Goal: Information Seeking & Learning: Understand process/instructions

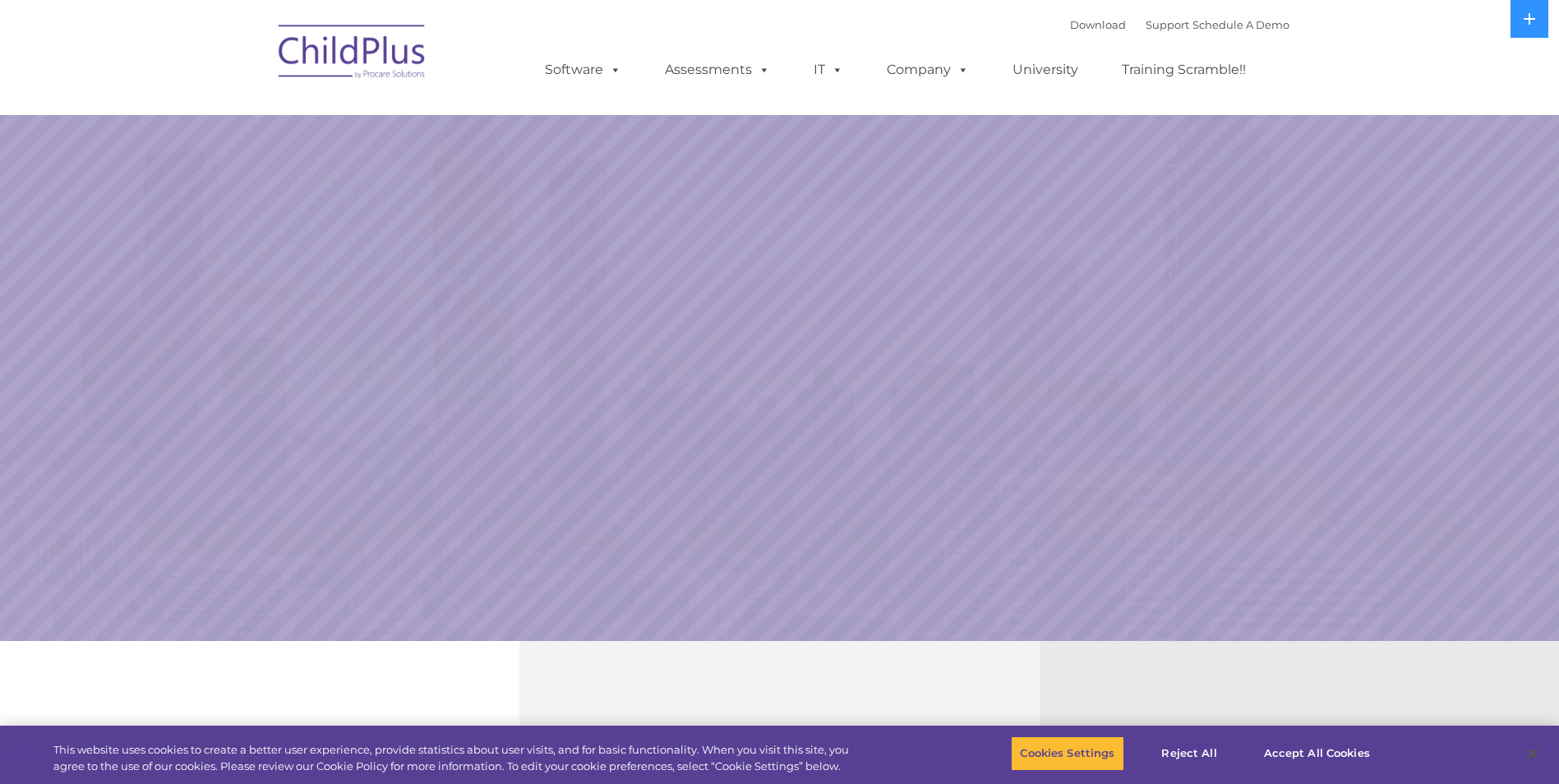
select select "MEDIUM"
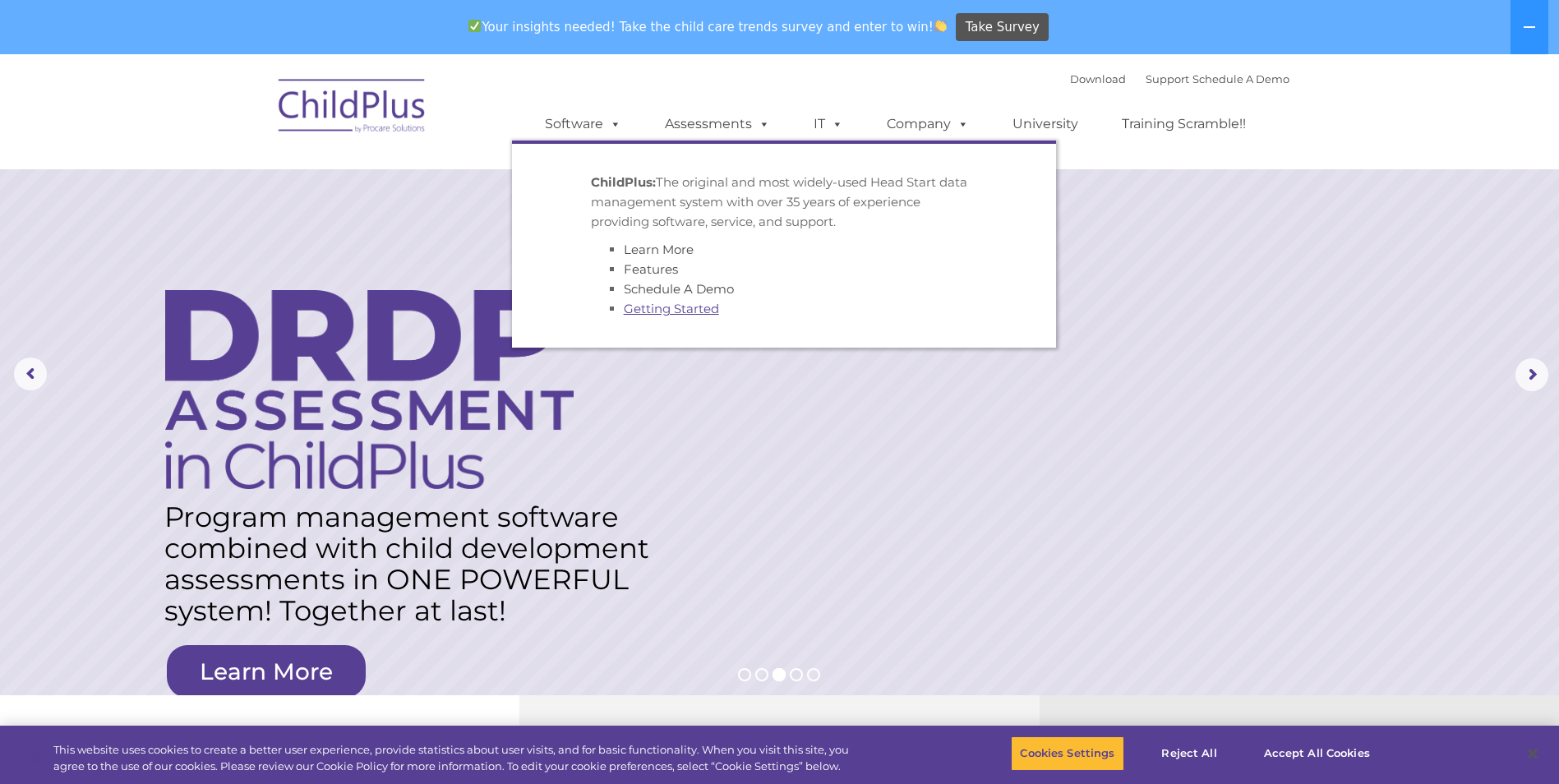
click at [661, 311] on link "Getting Started" at bounding box center [671, 308] width 95 height 16
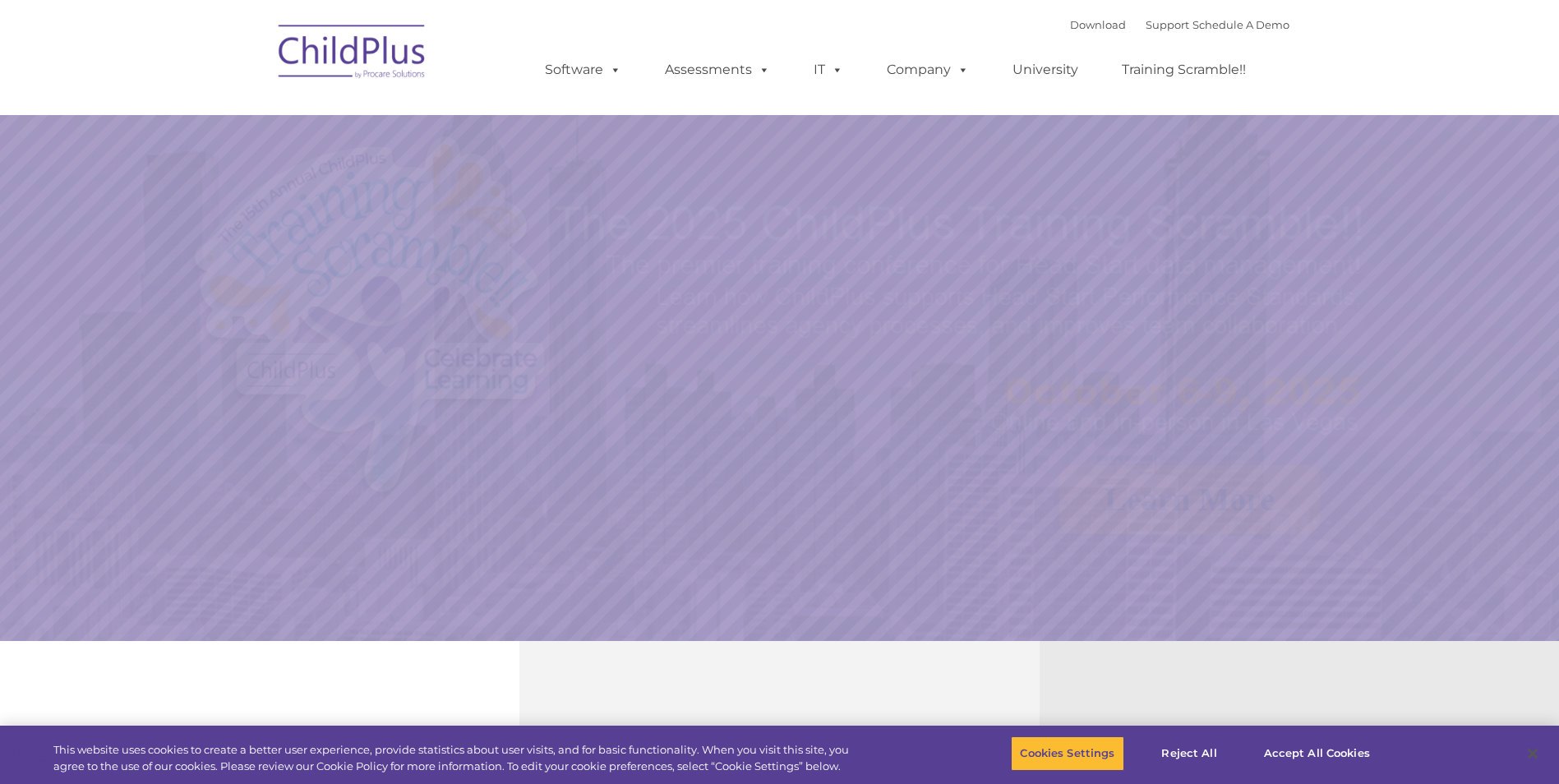
select select "MEDIUM"
